Goal: Task Accomplishment & Management: Use online tool/utility

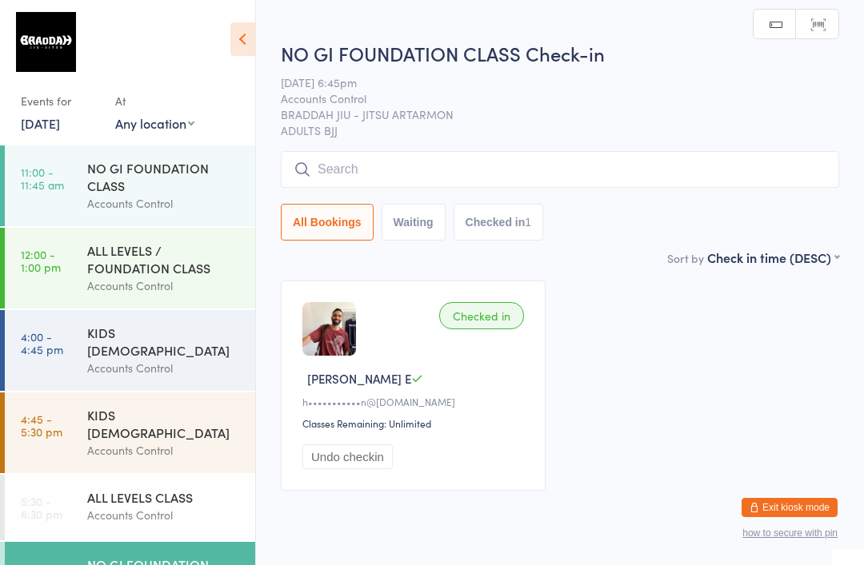
scroll to position [54, 0]
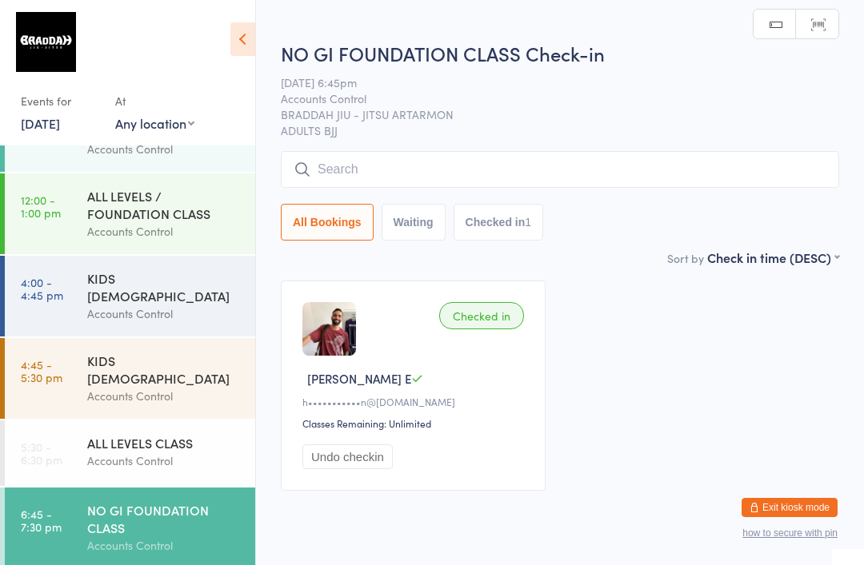
click at [521, 171] on input "search" at bounding box center [560, 169] width 558 height 37
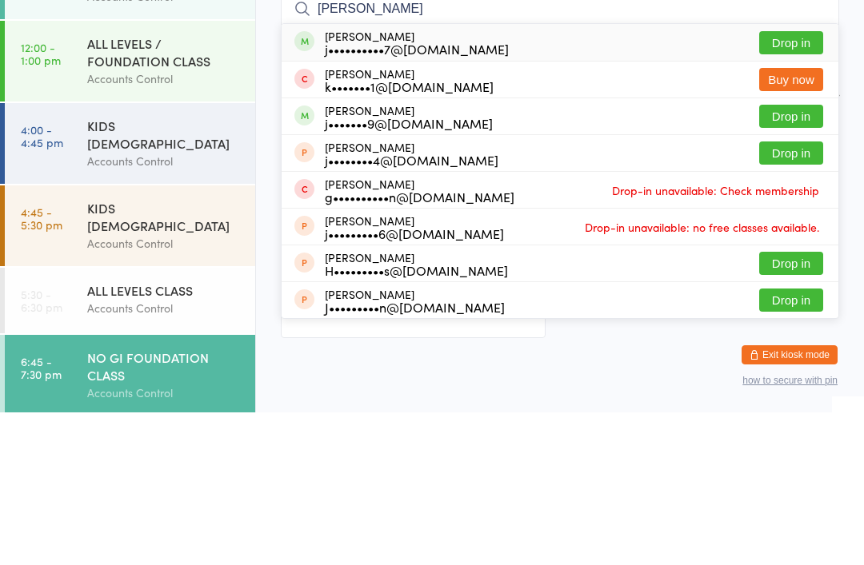
type input "[PERSON_NAME]"
click at [789, 184] on button "Drop in" at bounding box center [791, 195] width 64 height 23
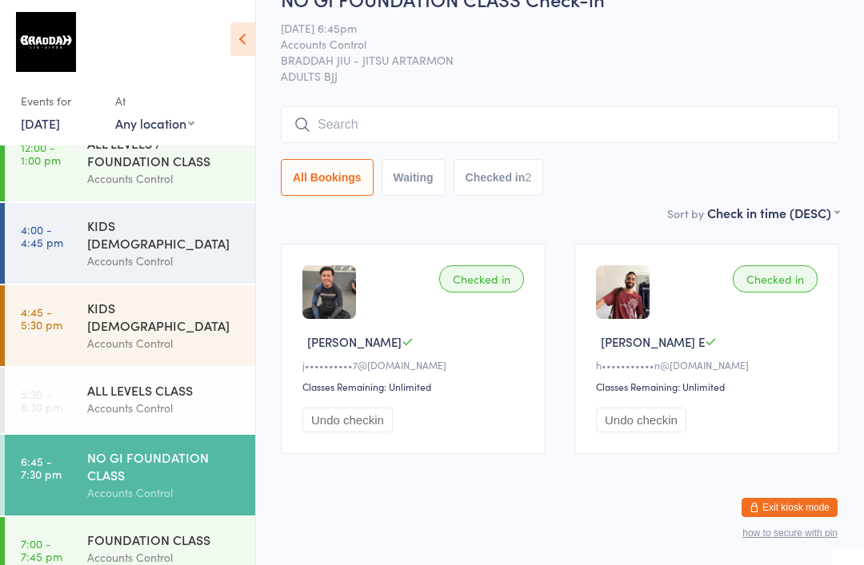
scroll to position [106, 0]
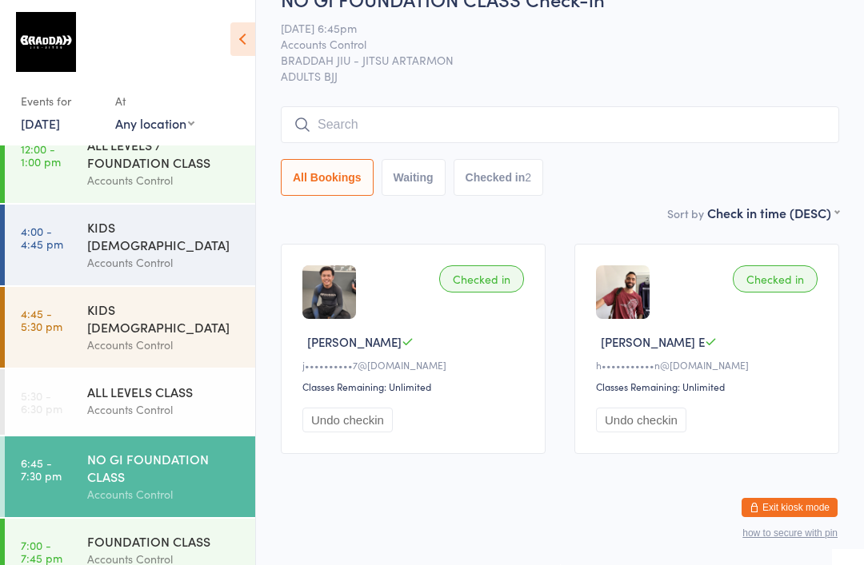
click at [500, 121] on input "search" at bounding box center [560, 124] width 558 height 37
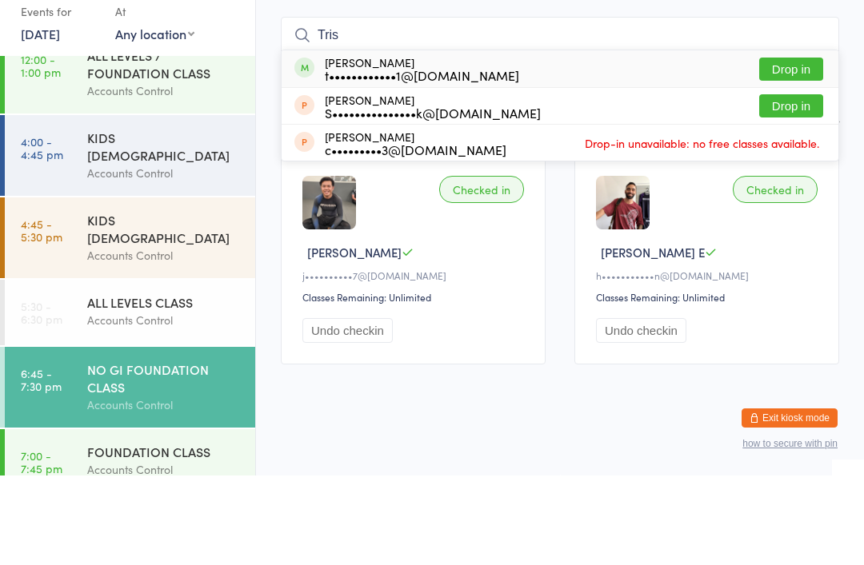
type input "Tris"
click at [802, 147] on button "Drop in" at bounding box center [791, 158] width 64 height 23
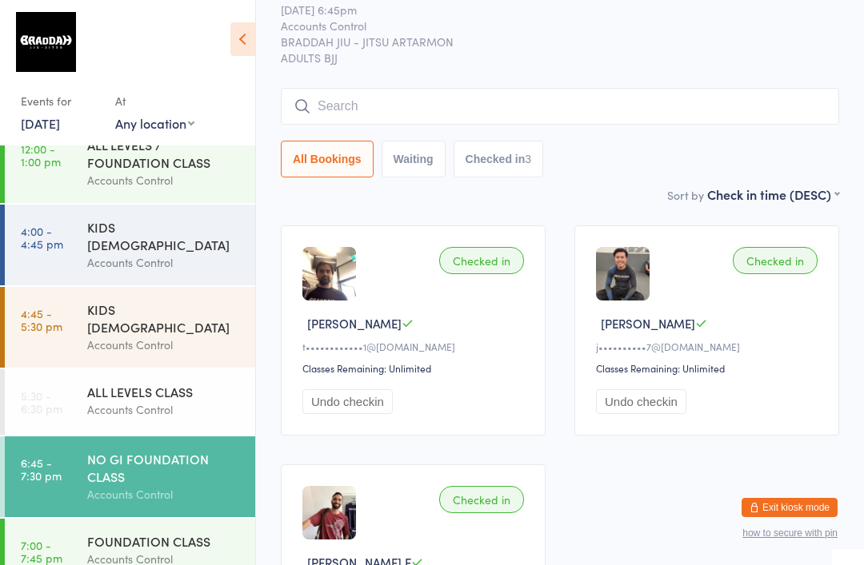
click at [167, 383] on div "ALL LEVELS CLASS" at bounding box center [164, 392] width 154 height 18
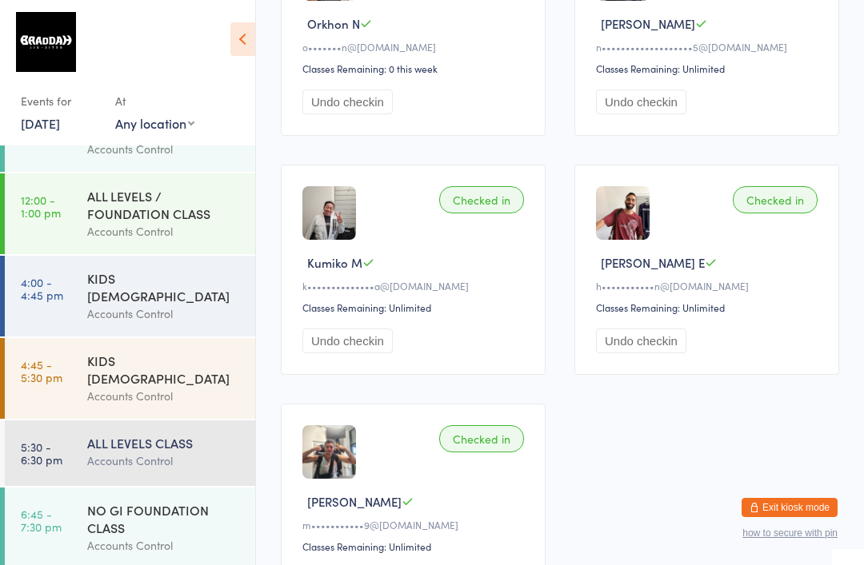
scroll to position [657, 0]
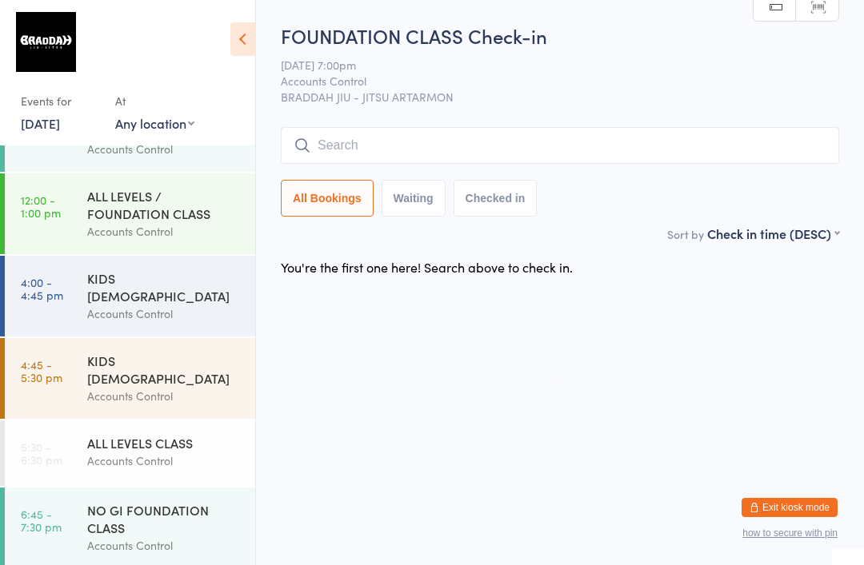
click at [771, 134] on input "search" at bounding box center [560, 145] width 558 height 37
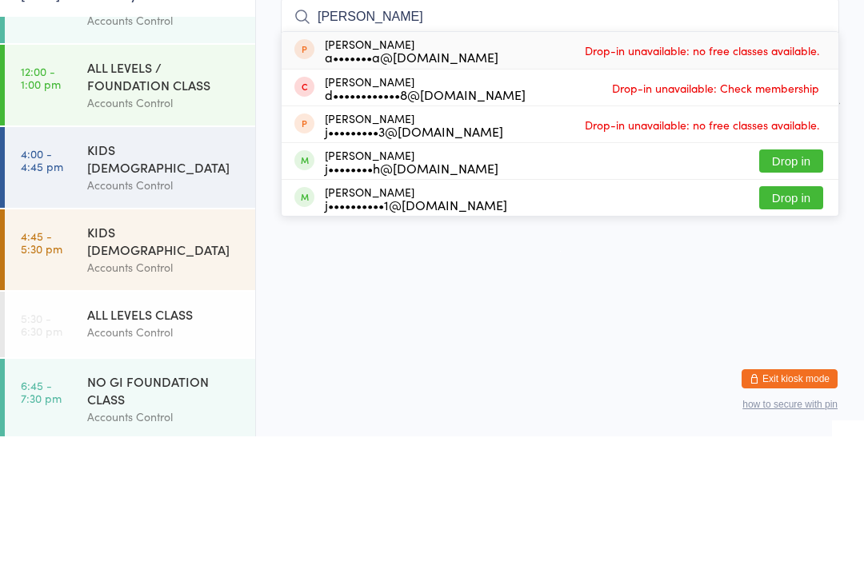
type input "[PERSON_NAME]"
click at [786, 198] on div "[PERSON_NAME] d••••••••••••8@[DOMAIN_NAME] Drop-in unavailable: Check membership" at bounding box center [560, 216] width 557 height 36
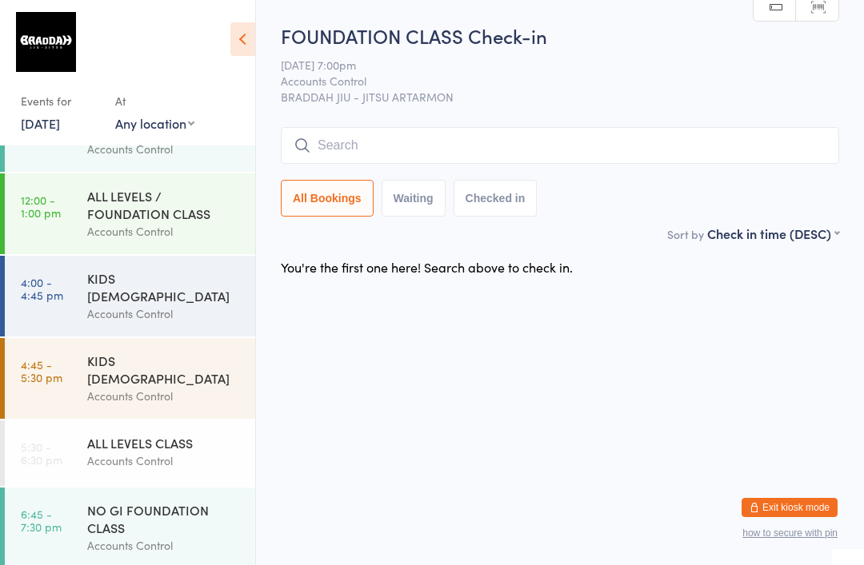
click at [610, 141] on input "search" at bounding box center [560, 145] width 558 height 37
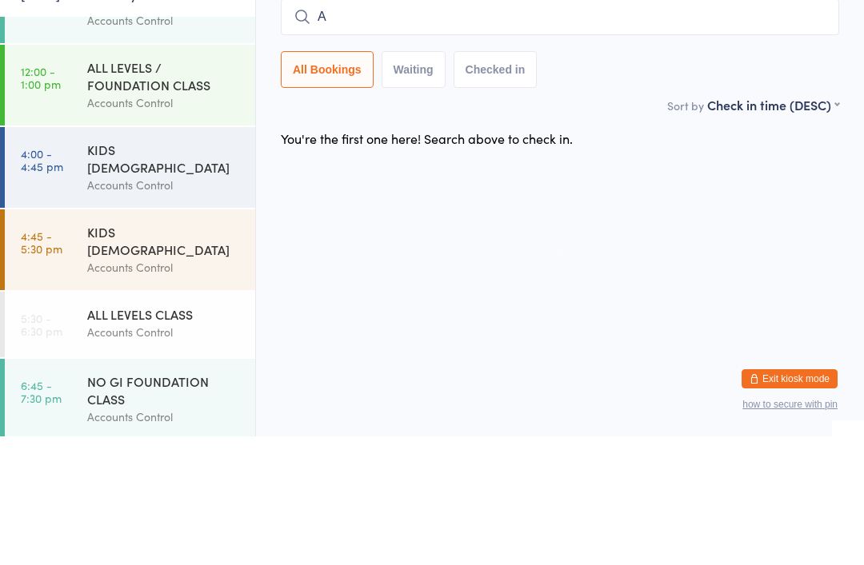
type input "Ab"
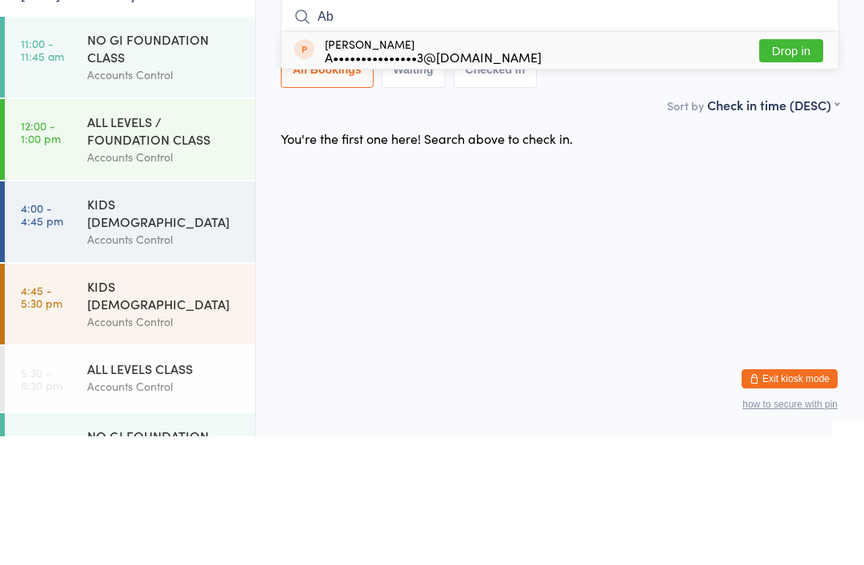
click at [199, 194] on div "Accounts Control" at bounding box center [164, 203] width 154 height 18
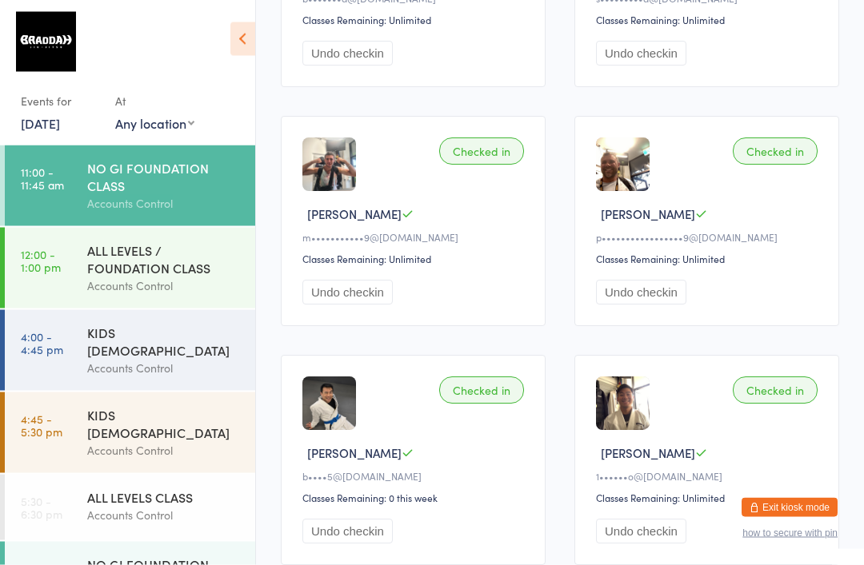
scroll to position [405, 0]
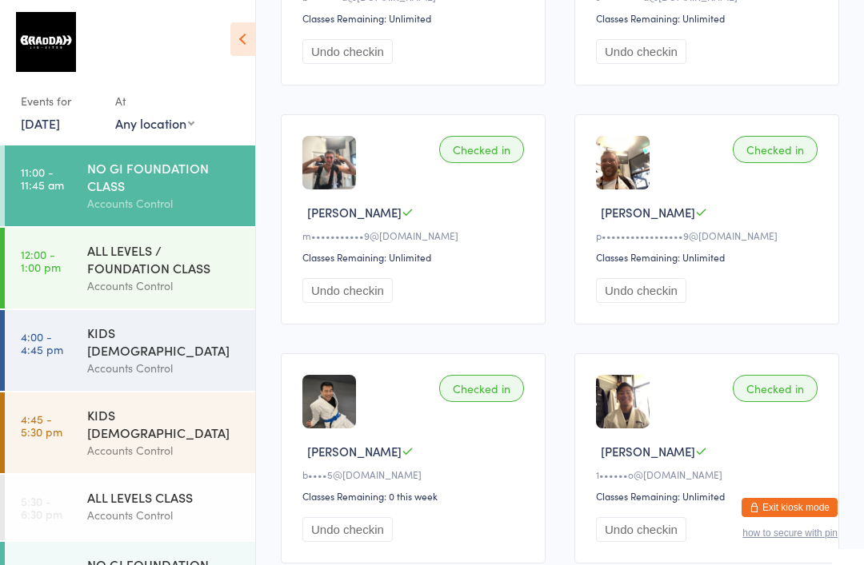
click at [206, 289] on div "Accounts Control" at bounding box center [164, 286] width 154 height 18
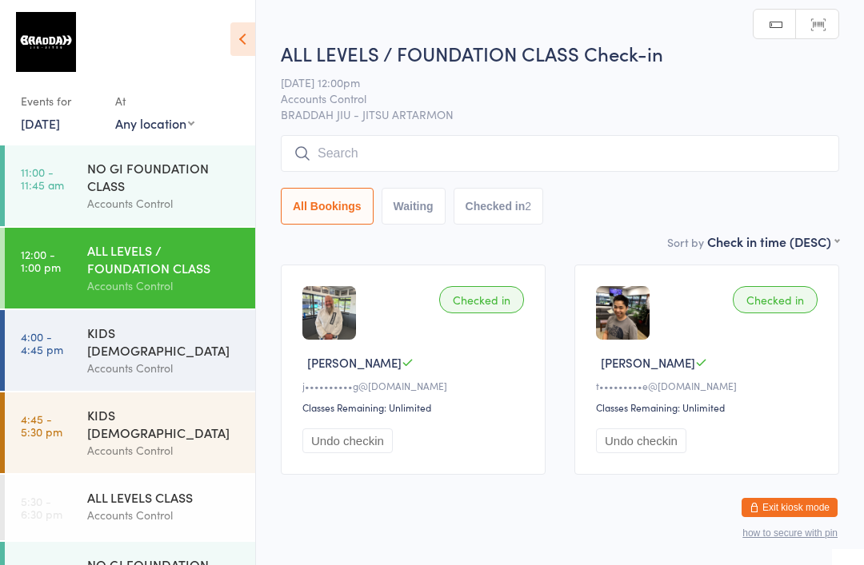
click at [211, 185] on div "NO GI FOUNDATION CLASS" at bounding box center [164, 176] width 154 height 35
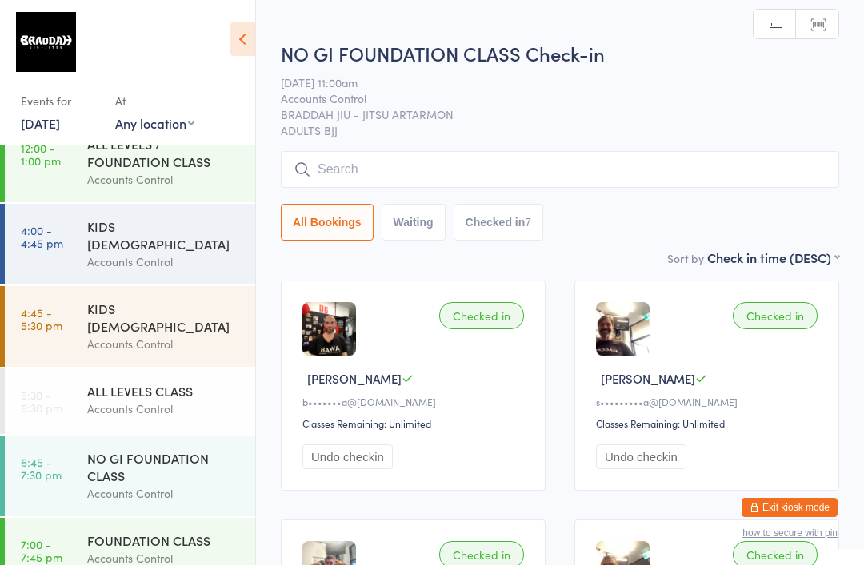
scroll to position [106, 0]
click at [203, 454] on div "NO GI FOUNDATION CLASS" at bounding box center [164, 467] width 154 height 35
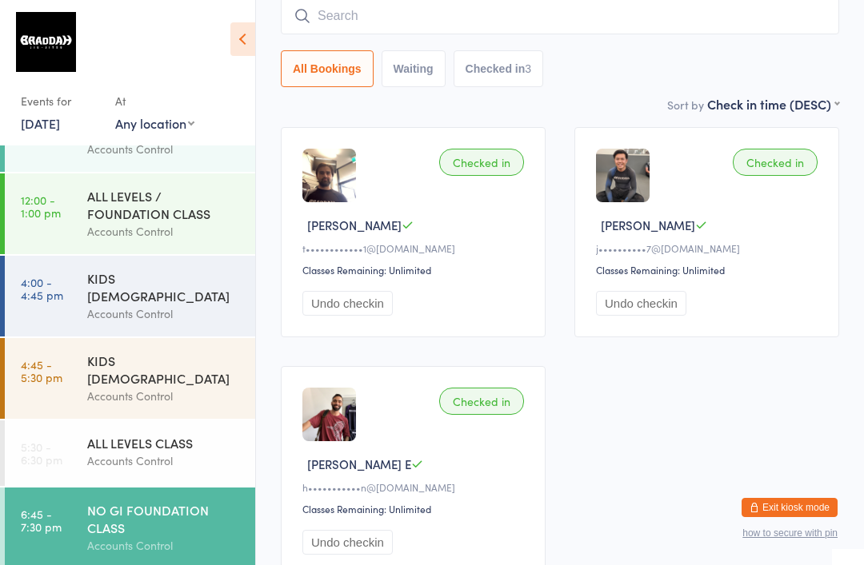
scroll to position [176, 0]
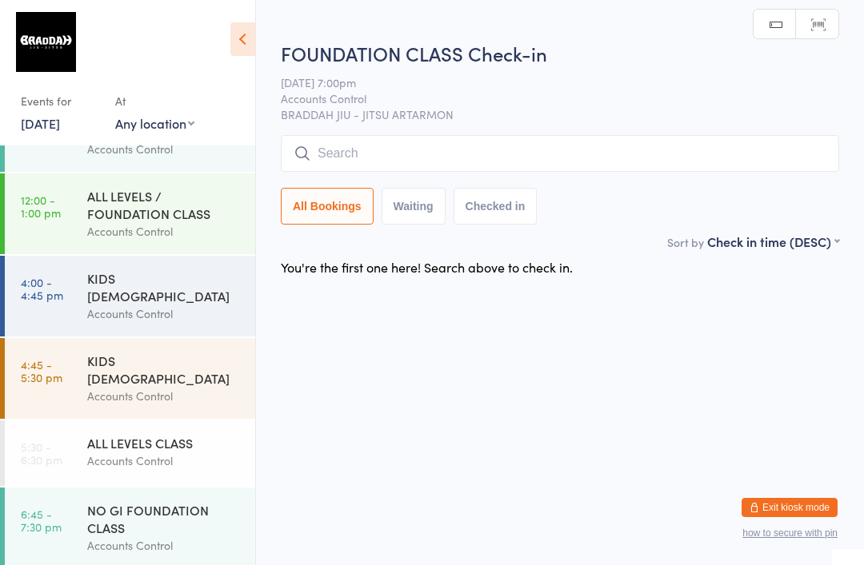
click at [181, 488] on div "NO GI FOUNDATION CLASS Accounts Control" at bounding box center [171, 528] width 168 height 81
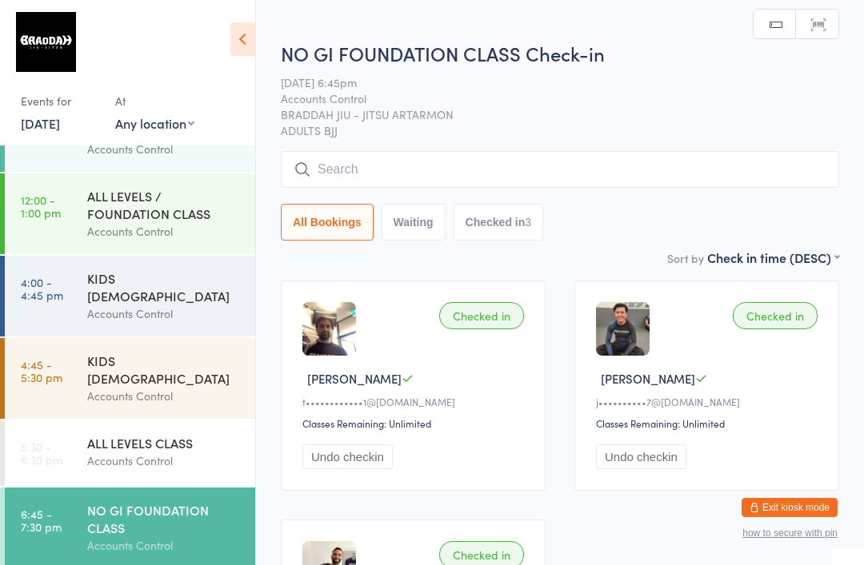
click at [463, 154] on input "search" at bounding box center [560, 169] width 558 height 37
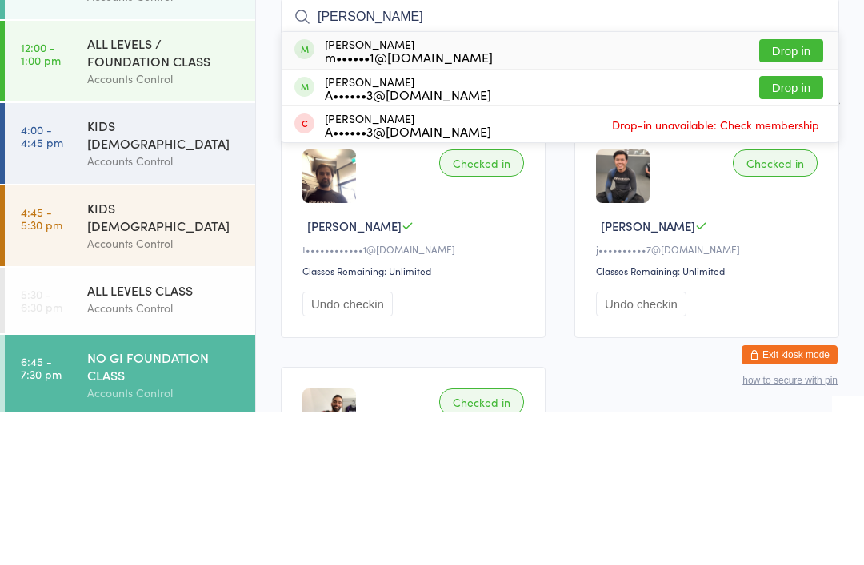
type input "[PERSON_NAME]"
click at [788, 192] on button "Drop in" at bounding box center [791, 203] width 64 height 23
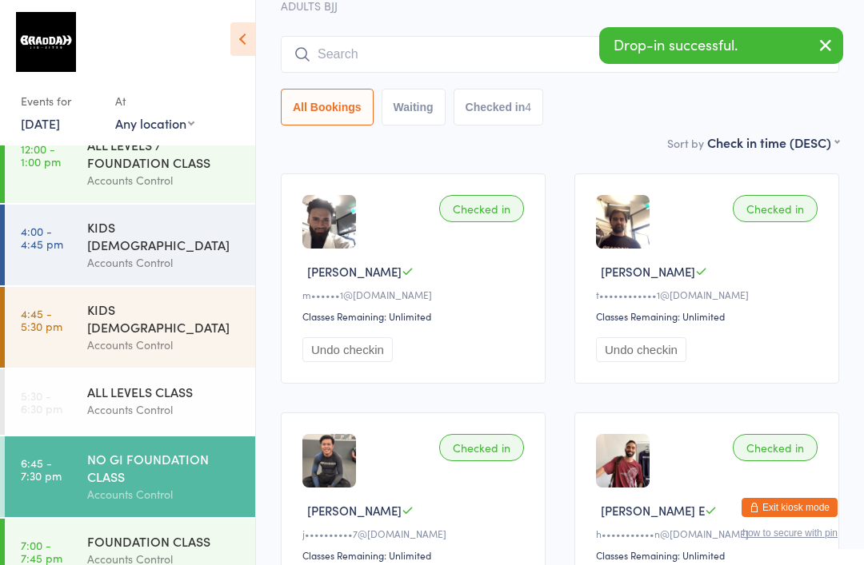
scroll to position [83, 0]
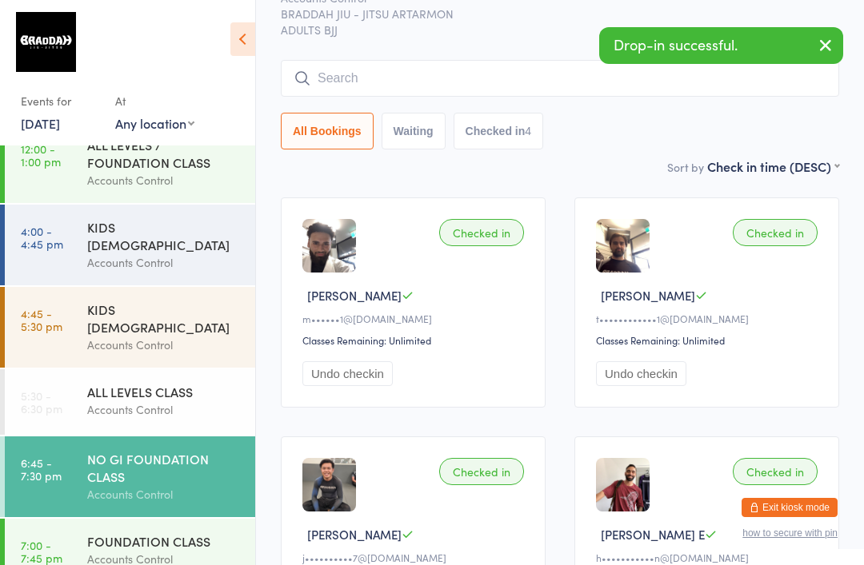
click at [475, 92] on input "search" at bounding box center [560, 78] width 558 height 37
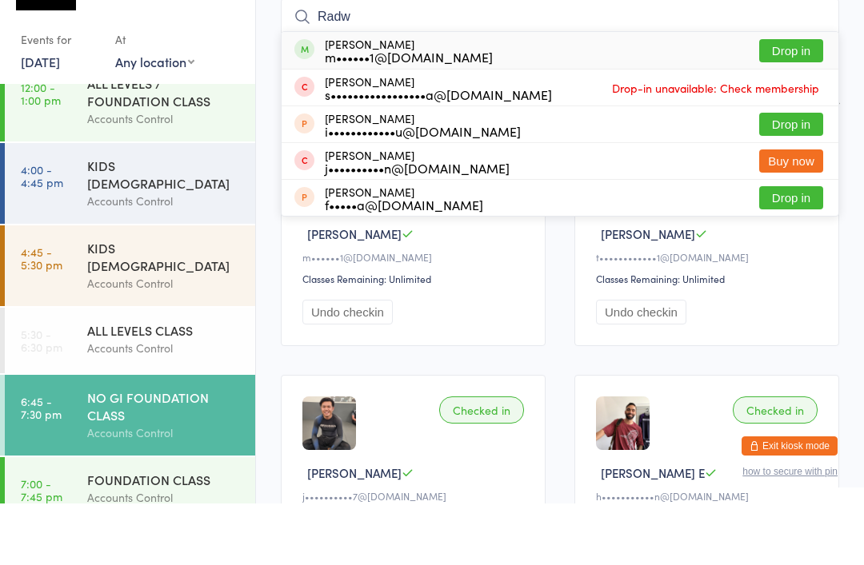
type input "Radw"
click at [800, 101] on button "Drop in" at bounding box center [791, 112] width 64 height 23
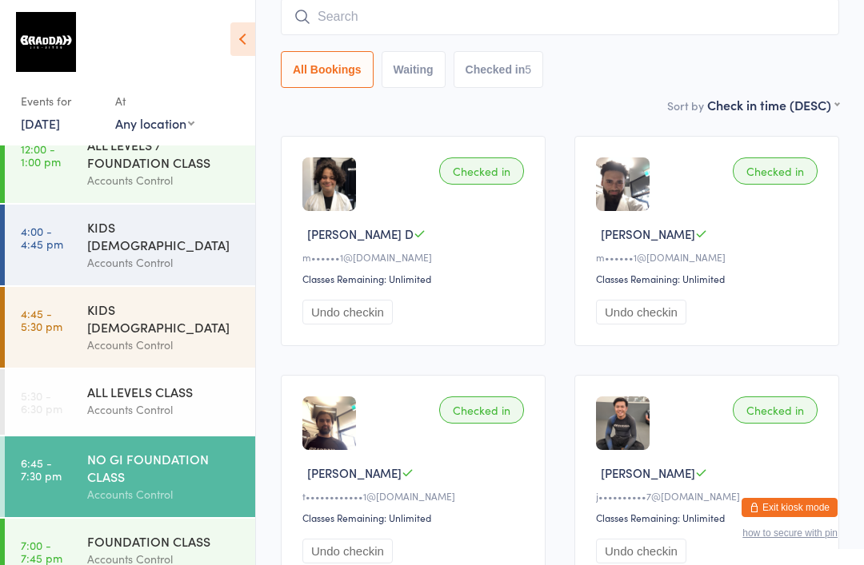
click at [560, 18] on input "search" at bounding box center [560, 16] width 558 height 37
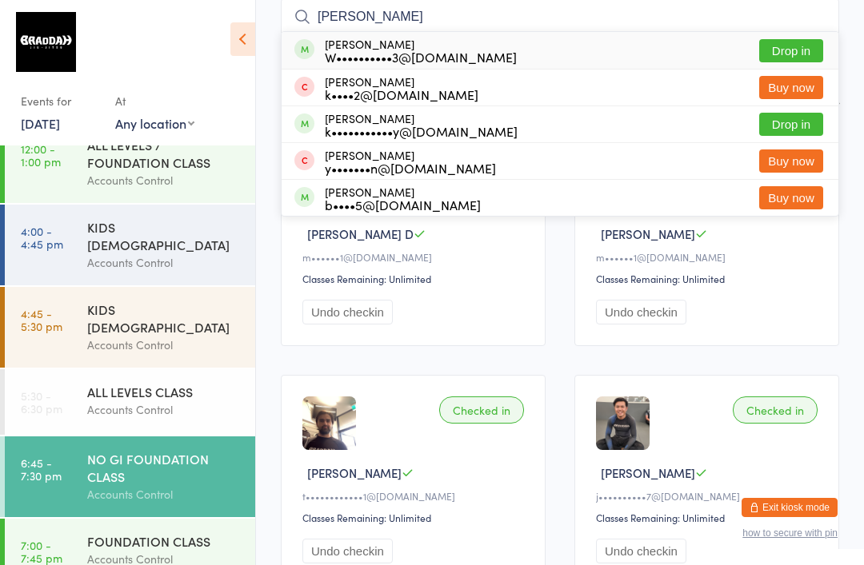
type input "[PERSON_NAME]"
click at [817, 47] on button "Drop in" at bounding box center [791, 50] width 64 height 23
